Goal: Task Accomplishment & Management: Use online tool/utility

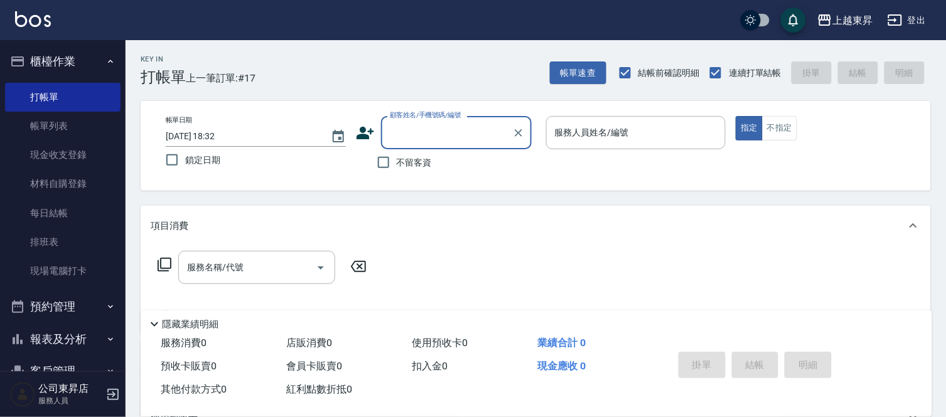
click at [412, 131] on input "顧客姓名/手機號碼/編號" at bounding box center [447, 133] width 121 height 22
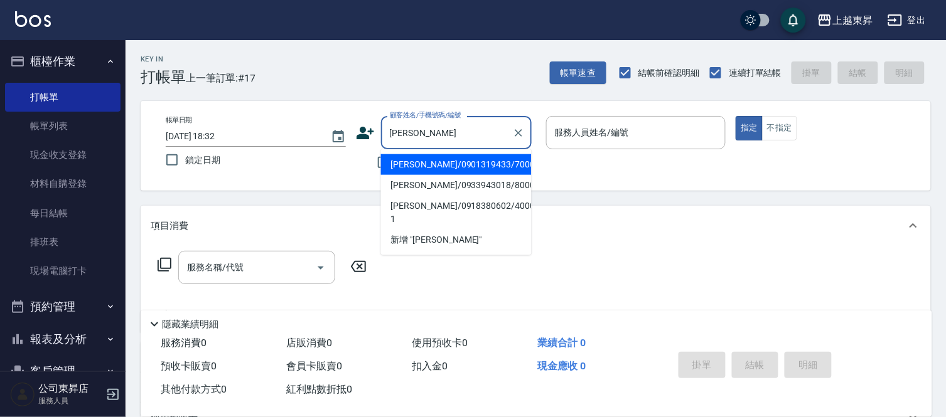
click at [398, 162] on li "李美慧/0901319433/70001" at bounding box center [456, 164] width 151 height 21
type input "李美慧/0901319433/70001"
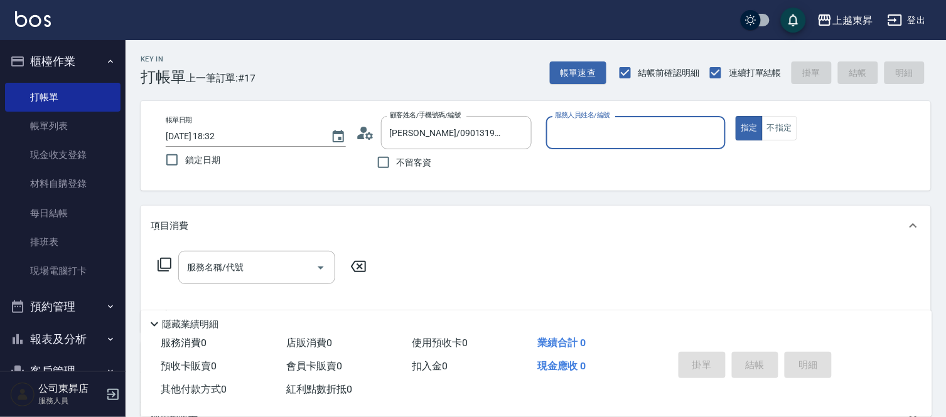
type input "榮松-07"
click at [787, 136] on button "不指定" at bounding box center [779, 128] width 35 height 24
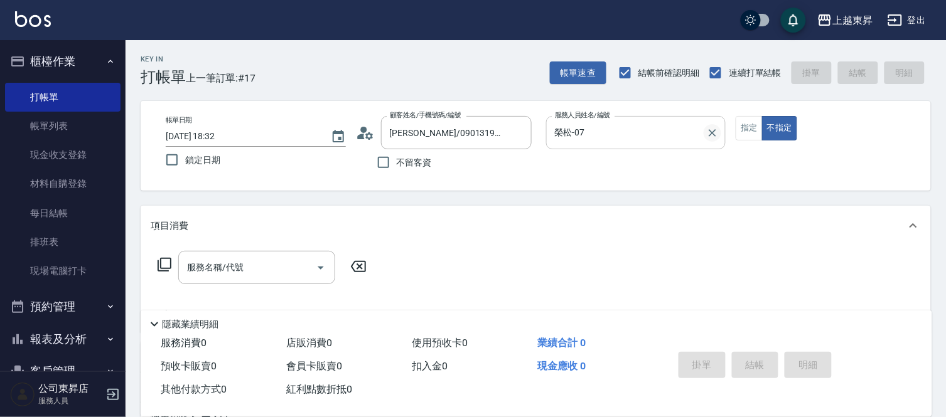
click at [710, 134] on icon "Clear" at bounding box center [712, 133] width 13 height 13
click at [655, 136] on input "服務人員姓名/編號" at bounding box center [636, 133] width 169 height 22
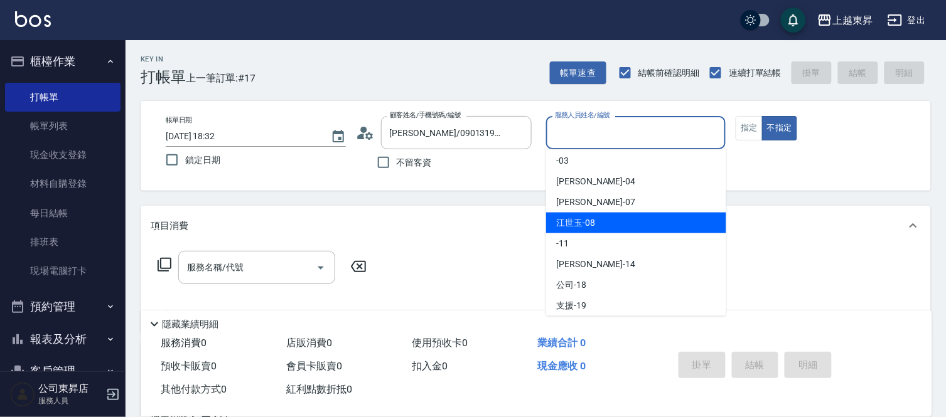
scroll to position [70, 0]
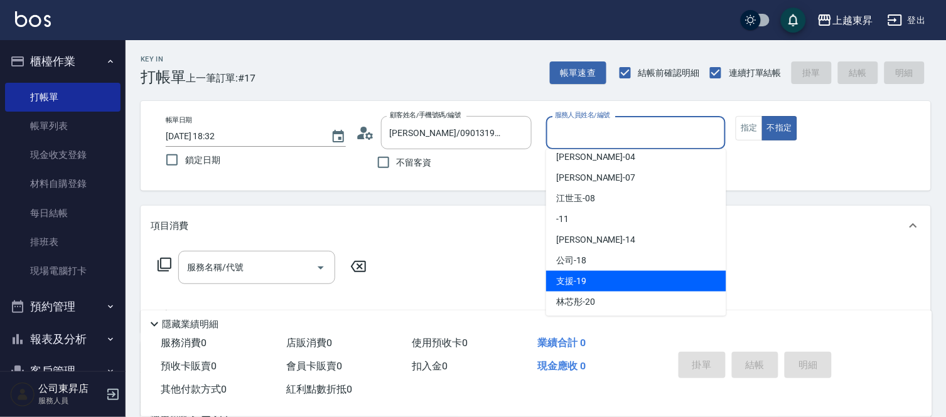
click at [611, 279] on div "支援 -19" at bounding box center [636, 281] width 180 height 21
type input "支援-19"
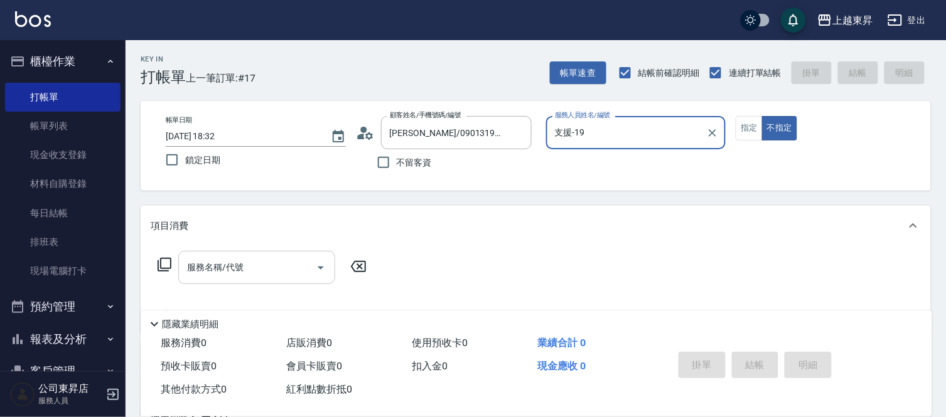
click at [269, 276] on input "服務名稱/代號" at bounding box center [247, 268] width 127 height 22
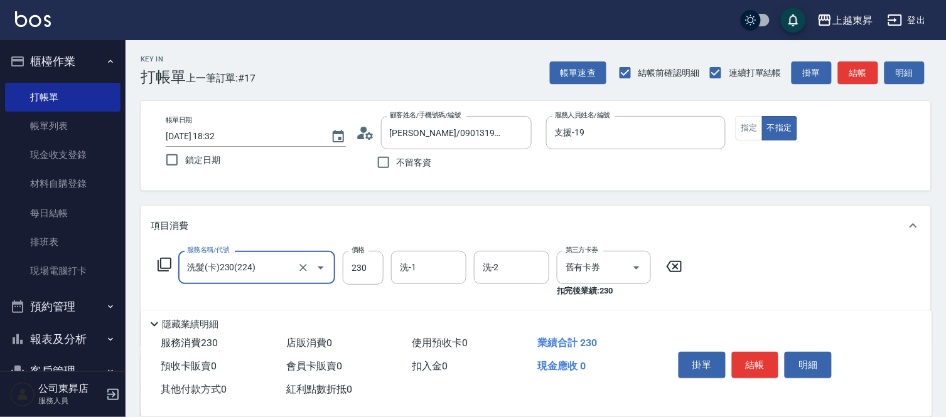
type input "洗髮(卡)230(224)"
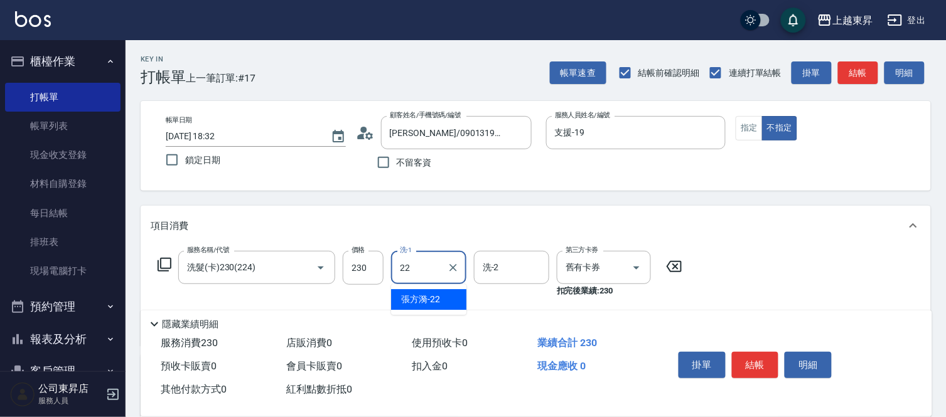
type input "張方漪-22"
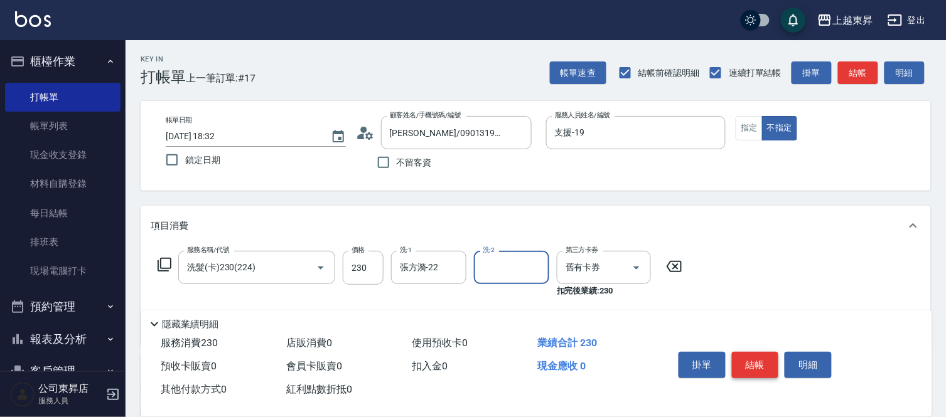
click at [743, 355] on button "結帳" at bounding box center [755, 365] width 47 height 26
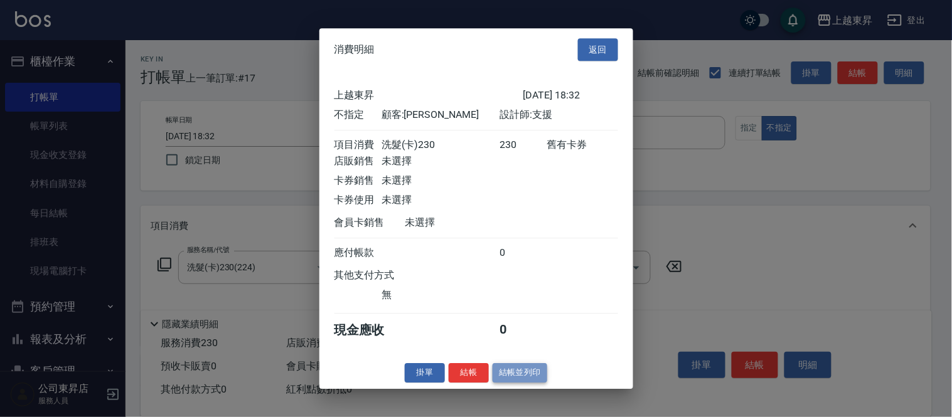
click at [512, 381] on button "結帳並列印" at bounding box center [520, 372] width 55 height 19
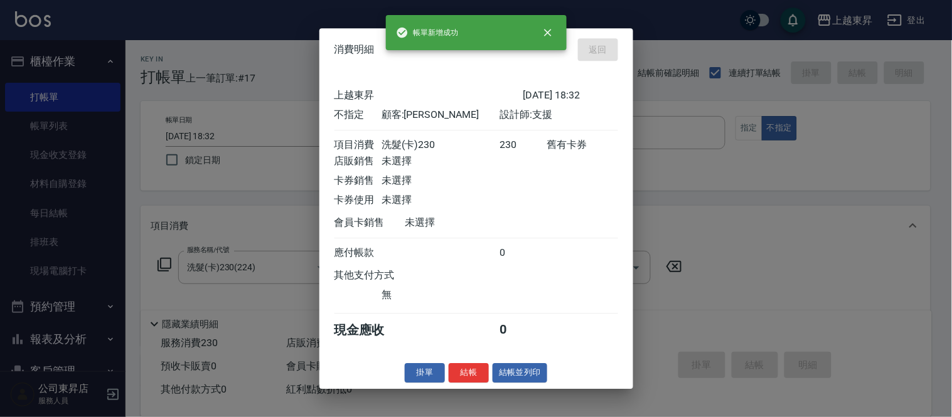
type input "2025/09/25 19:25"
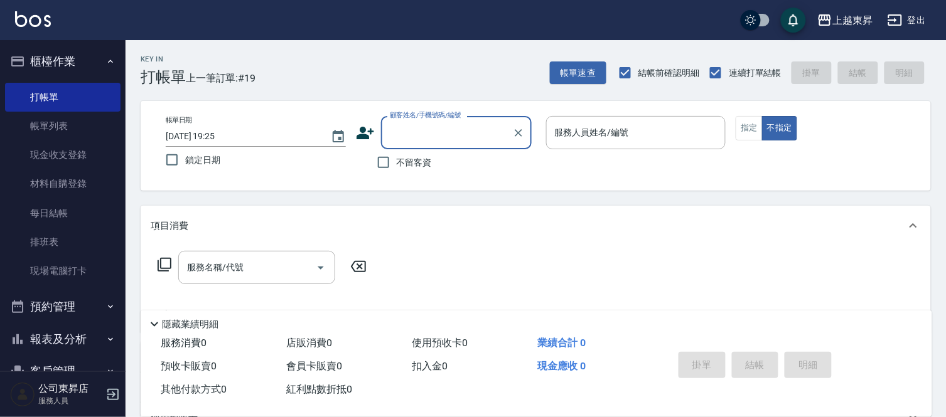
click at [409, 146] on div "顧客姓名/手機號碼/編號" at bounding box center [456, 132] width 151 height 33
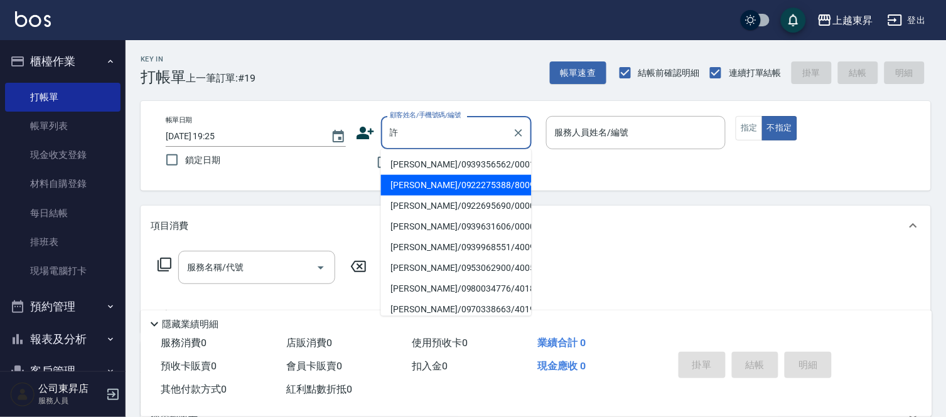
click at [396, 185] on li "許麗美/0922275388/80099" at bounding box center [456, 185] width 151 height 21
type input "許麗美/0922275388/80099"
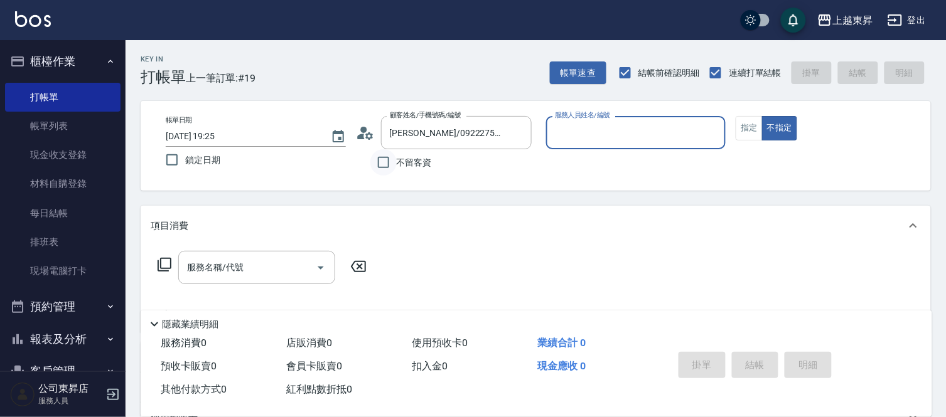
type input "江世玉-08"
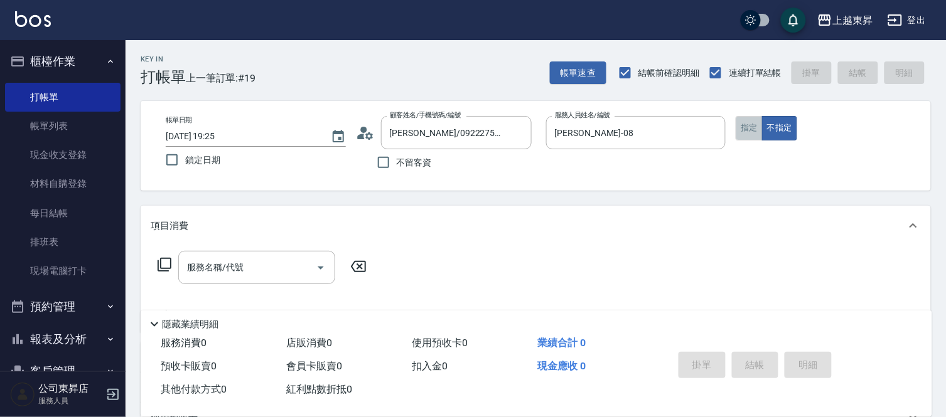
click at [742, 127] on button "指定" at bounding box center [749, 128] width 27 height 24
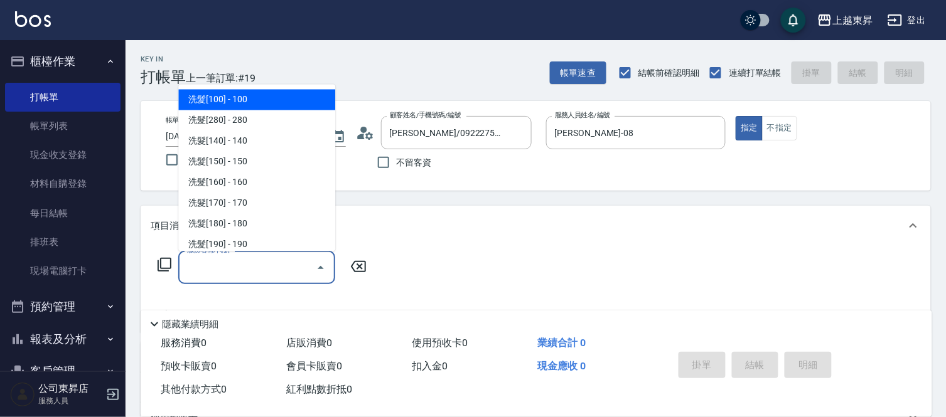
click at [221, 270] on input "服務名稱/代號" at bounding box center [247, 268] width 127 height 22
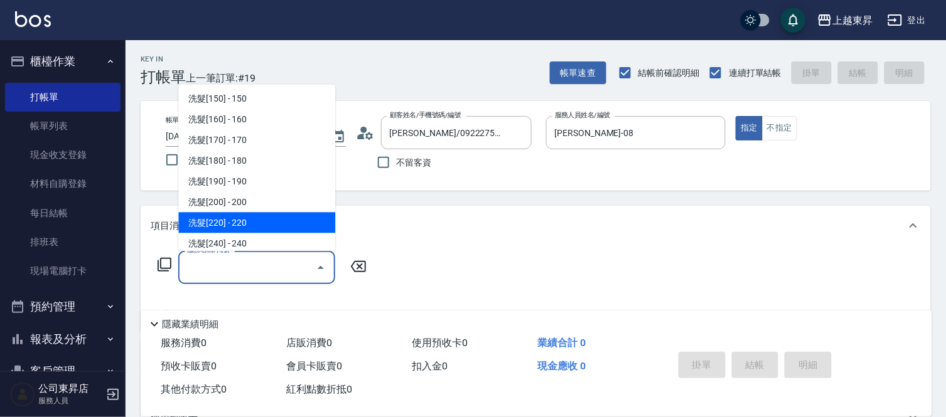
scroll to position [139, 0]
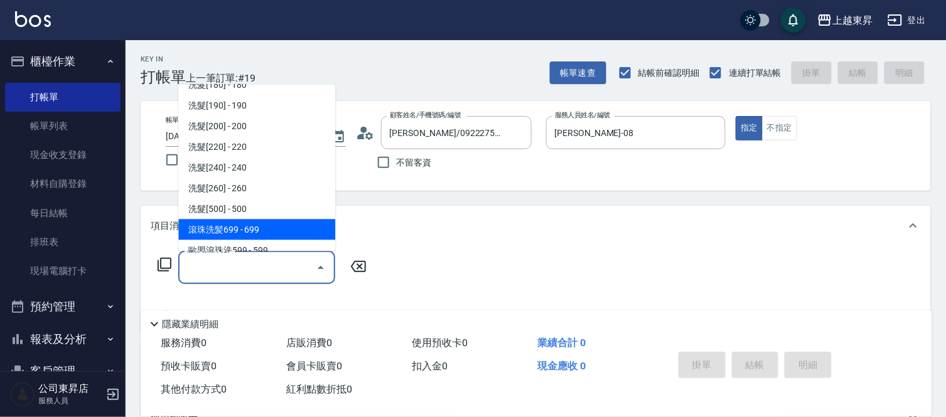
click at [272, 232] on span "滾珠洗髪699 - 699" at bounding box center [256, 230] width 157 height 21
type input "滾珠洗髪699(214)"
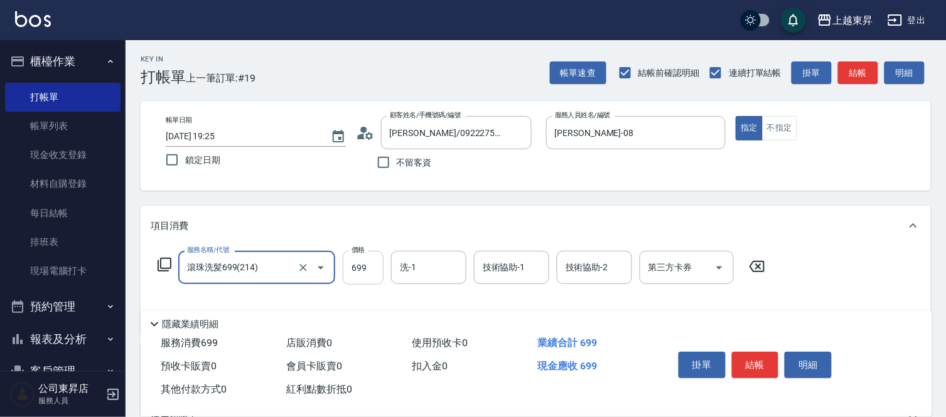
click at [365, 274] on input "699" at bounding box center [363, 268] width 41 height 34
type input "700"
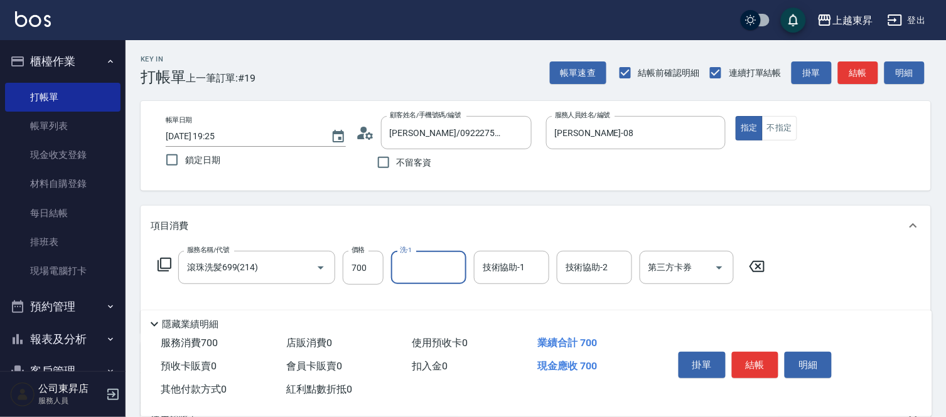
click at [429, 271] on input "洗-1" at bounding box center [429, 268] width 64 height 22
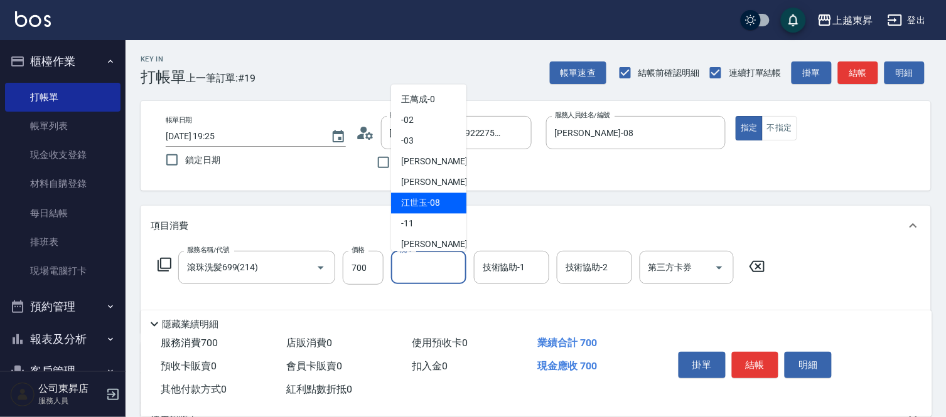
click at [421, 201] on span "江世玉 -08" at bounding box center [420, 203] width 39 height 13
type input "江世玉-08"
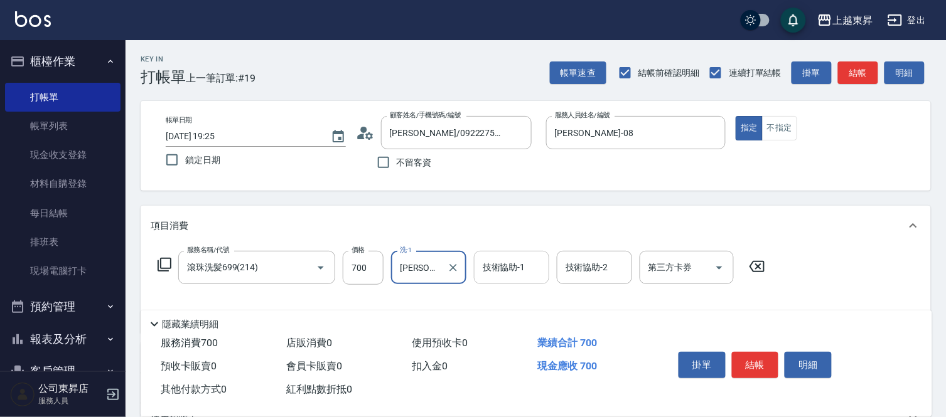
click at [514, 277] on input "技術協助-1" at bounding box center [512, 268] width 64 height 22
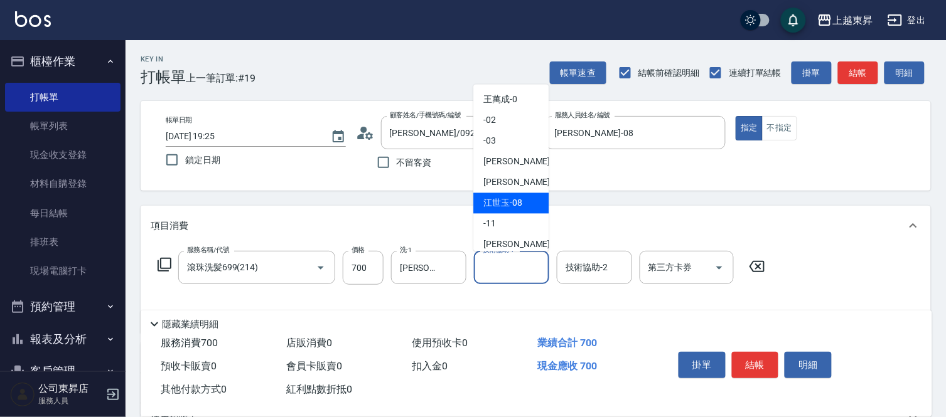
click at [498, 198] on span "江世玉 -08" at bounding box center [502, 203] width 39 height 13
type input "江世玉-08"
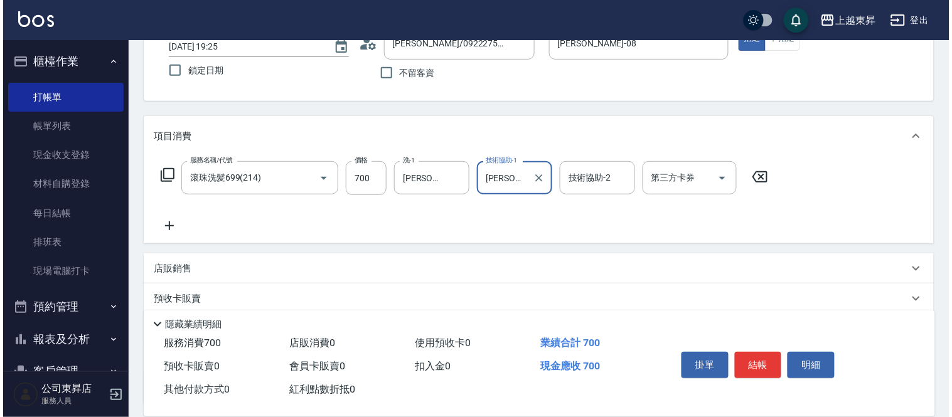
scroll to position [195, 0]
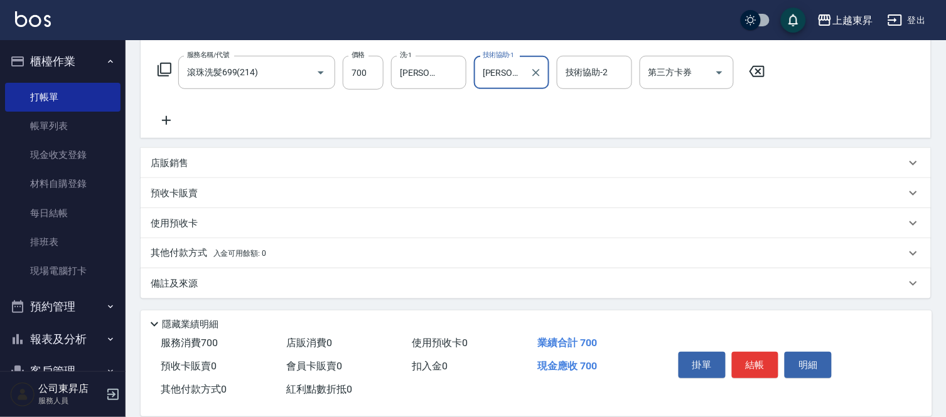
click at [161, 116] on icon at bounding box center [166, 120] width 31 height 15
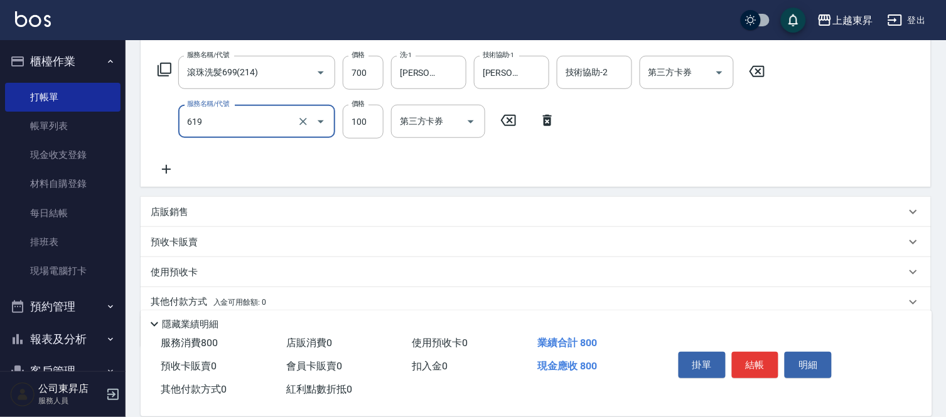
type input "煥彩.玻酸.晶膜.水療(619)"
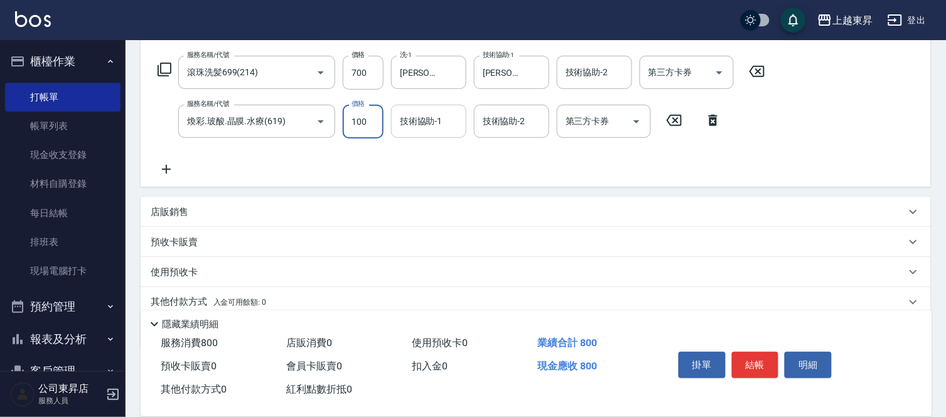
click at [423, 127] on input "技術協助-1" at bounding box center [429, 121] width 64 height 22
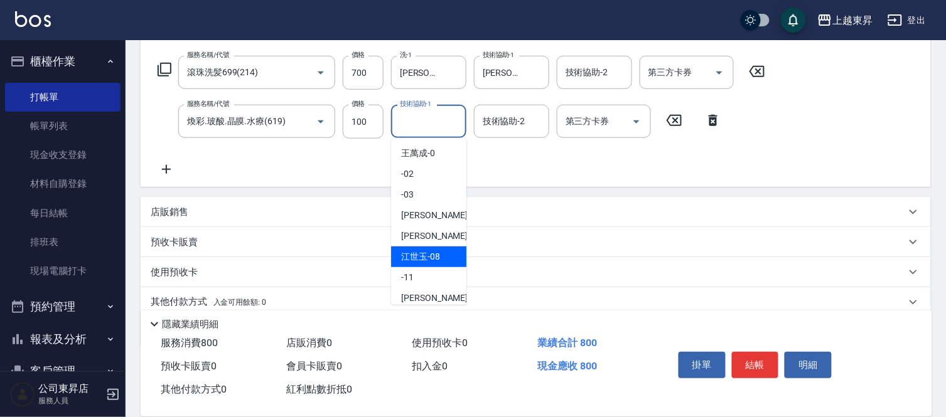
click at [437, 247] on div "江世玉 -08" at bounding box center [428, 257] width 75 height 21
type input "江世玉-08"
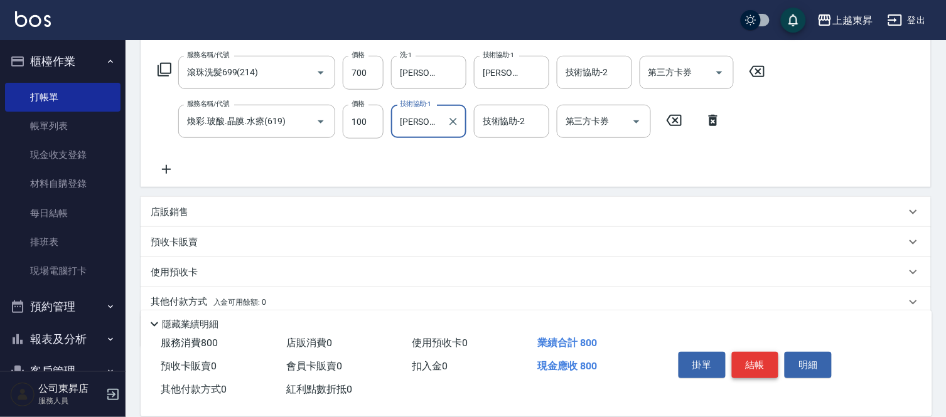
click at [770, 365] on button "結帳" at bounding box center [755, 365] width 47 height 26
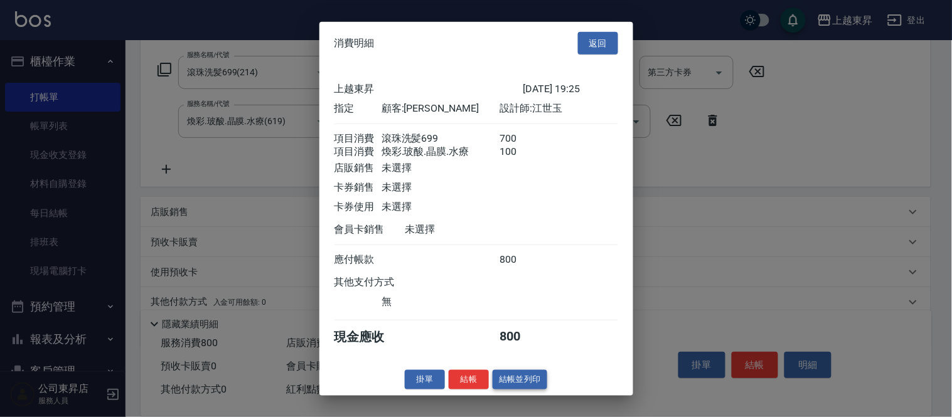
click at [534, 387] on button "結帳並列印" at bounding box center [520, 379] width 55 height 19
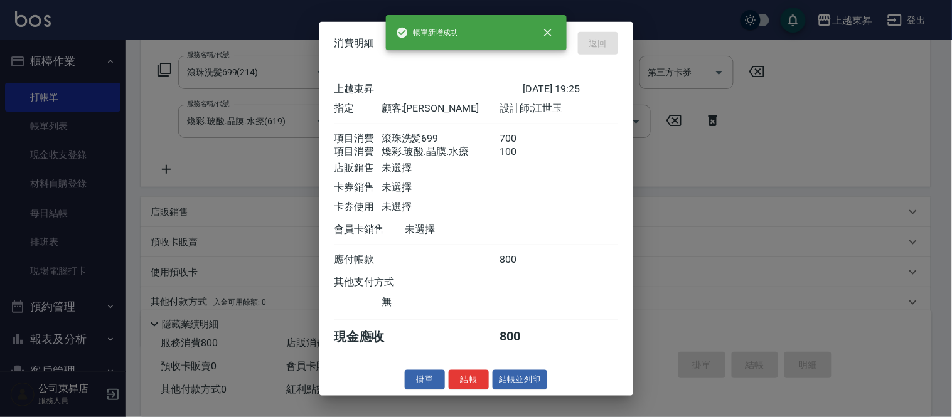
type input "2025/09/25 19:56"
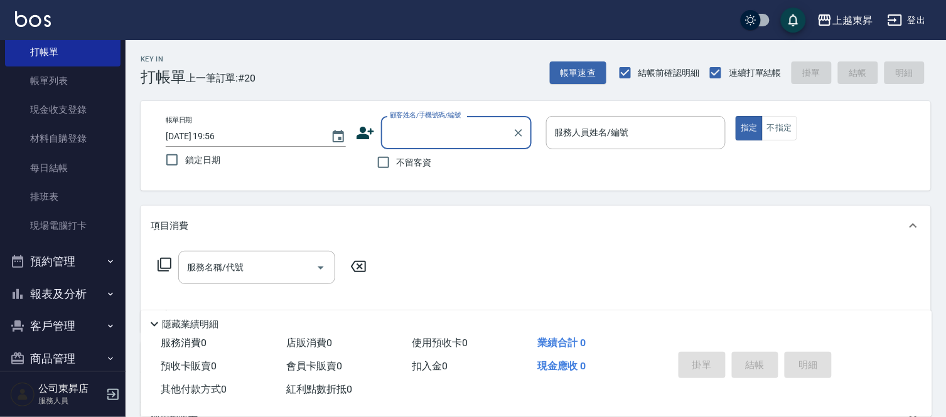
scroll to position [63, 0]
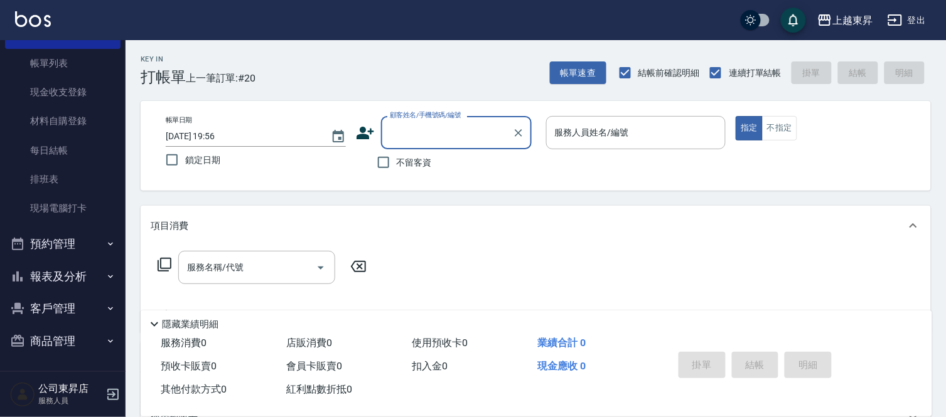
click at [50, 276] on button "報表及分析" at bounding box center [63, 277] width 116 height 33
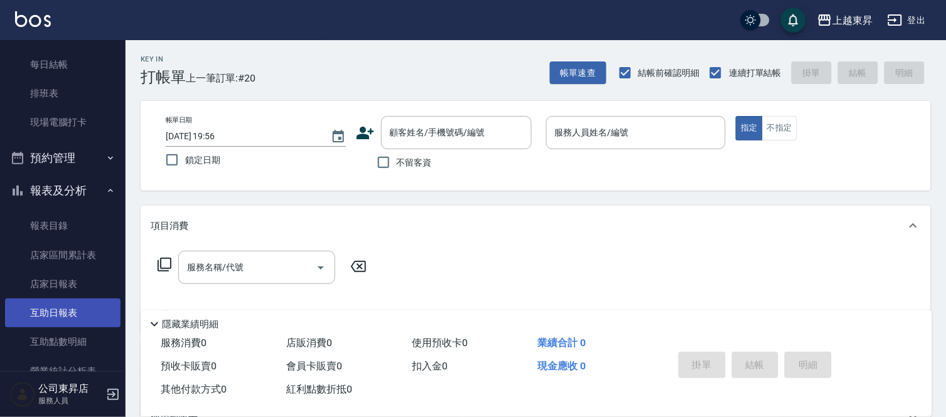
scroll to position [272, 0]
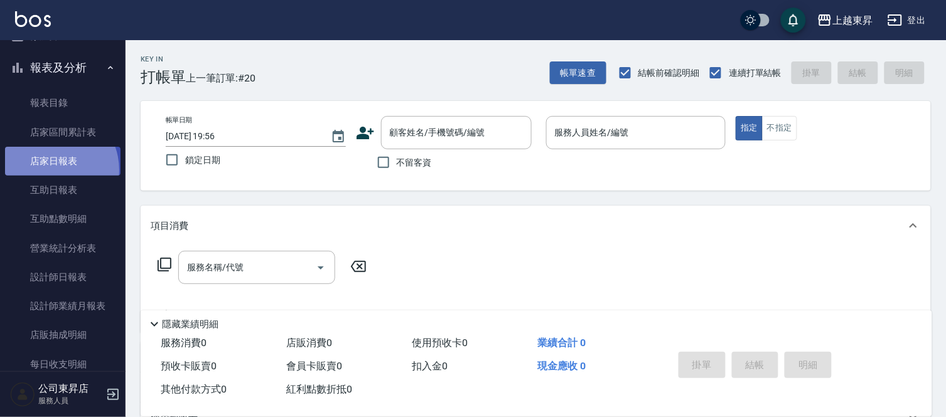
click at [51, 169] on link "店家日報表" at bounding box center [63, 161] width 116 height 29
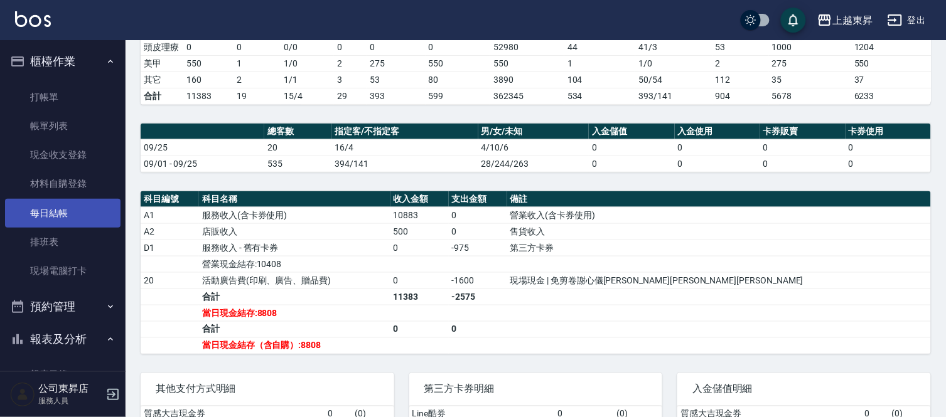
click at [60, 212] on link "每日結帳" at bounding box center [63, 213] width 116 height 29
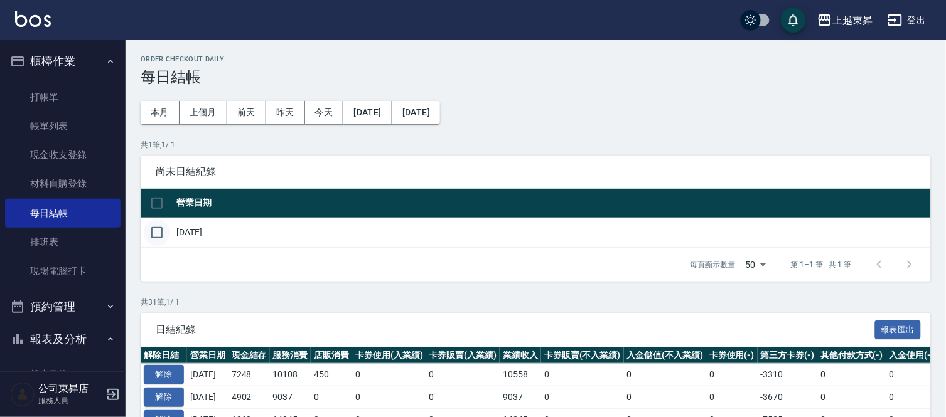
click at [149, 230] on input "checkbox" at bounding box center [157, 233] width 26 height 26
checkbox input "true"
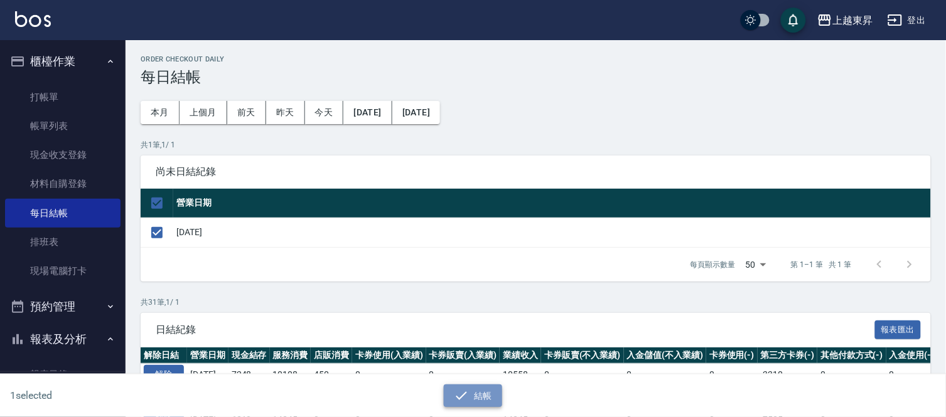
click at [463, 400] on icon "button" at bounding box center [461, 396] width 15 height 15
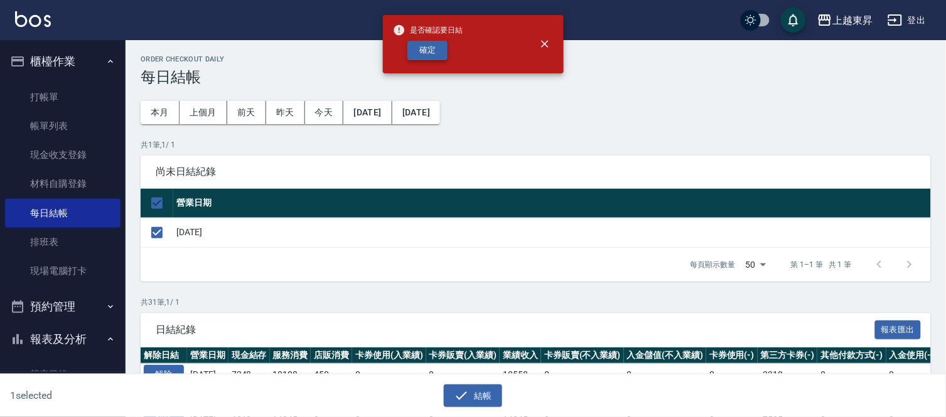
click at [424, 45] on button "確定" at bounding box center [427, 50] width 40 height 19
checkbox input "false"
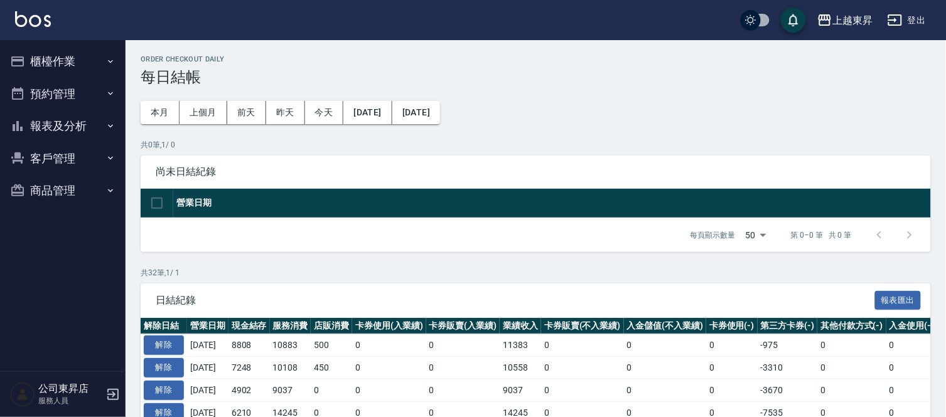
click at [41, 124] on button "報表及分析" at bounding box center [63, 126] width 116 height 33
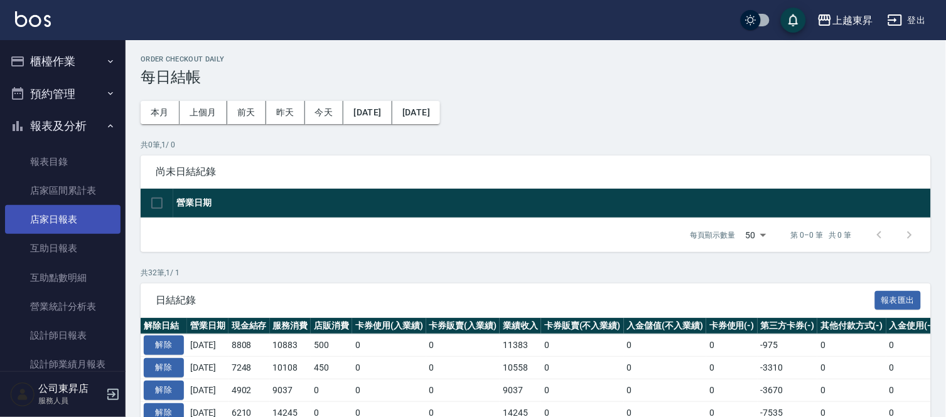
click at [52, 229] on link "店家日報表" at bounding box center [63, 219] width 116 height 29
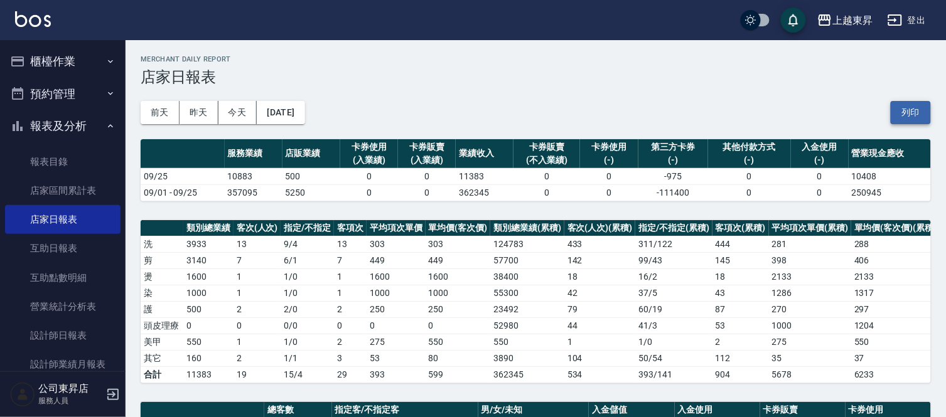
click at [908, 113] on button "列印" at bounding box center [911, 112] width 40 height 23
click at [53, 246] on link "互助日報表" at bounding box center [63, 248] width 116 height 29
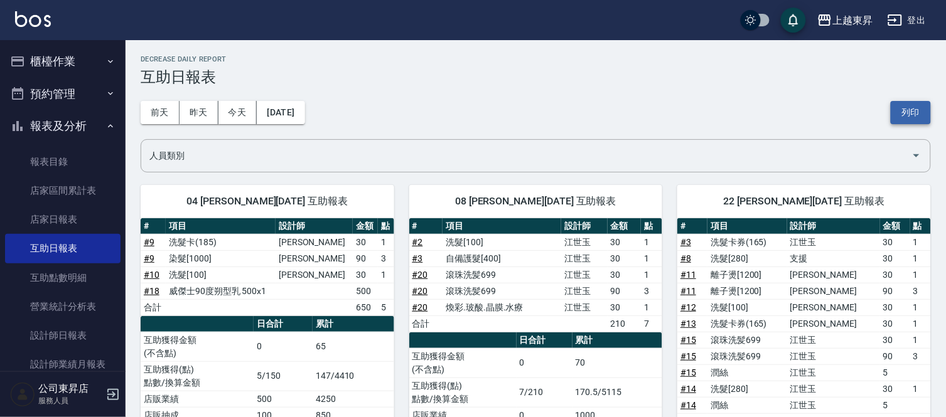
click at [918, 105] on button "列印" at bounding box center [911, 112] width 40 height 23
click at [52, 344] on link "設計師日報表" at bounding box center [63, 335] width 116 height 29
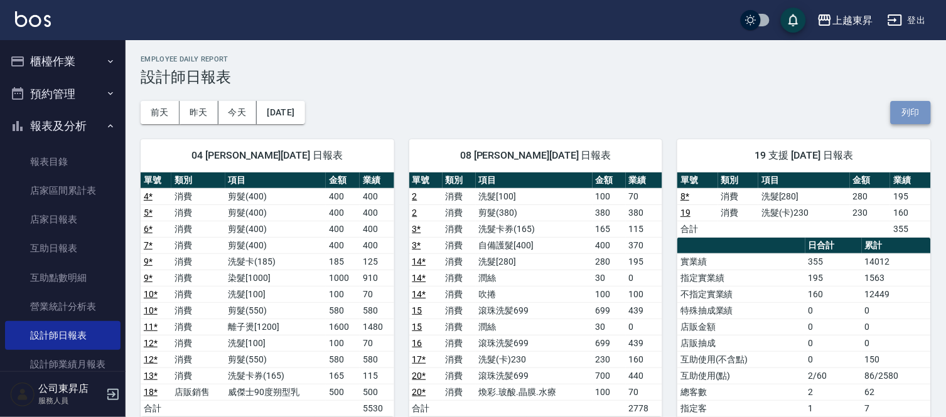
click at [898, 105] on button "列印" at bounding box center [911, 112] width 40 height 23
